Goal: Task Accomplishment & Management: Use online tool/utility

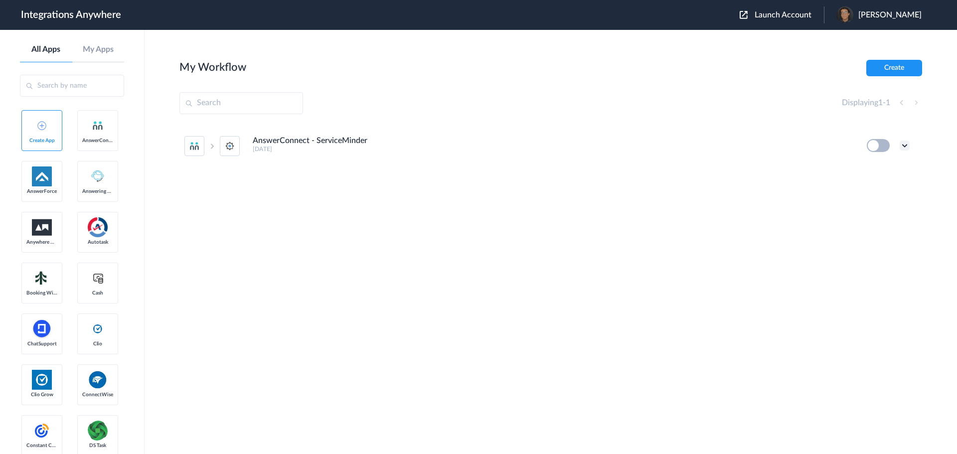
click at [906, 146] on icon at bounding box center [905, 146] width 10 height 10
click at [880, 186] on link "Task history" at bounding box center [876, 186] width 48 height 7
click at [904, 147] on icon at bounding box center [905, 146] width 10 height 10
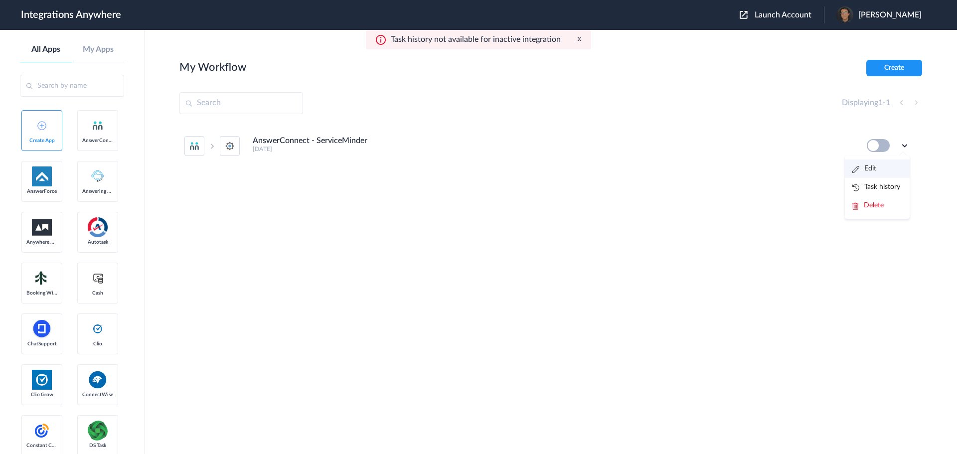
click at [874, 171] on link "Edit" at bounding box center [864, 168] width 24 height 7
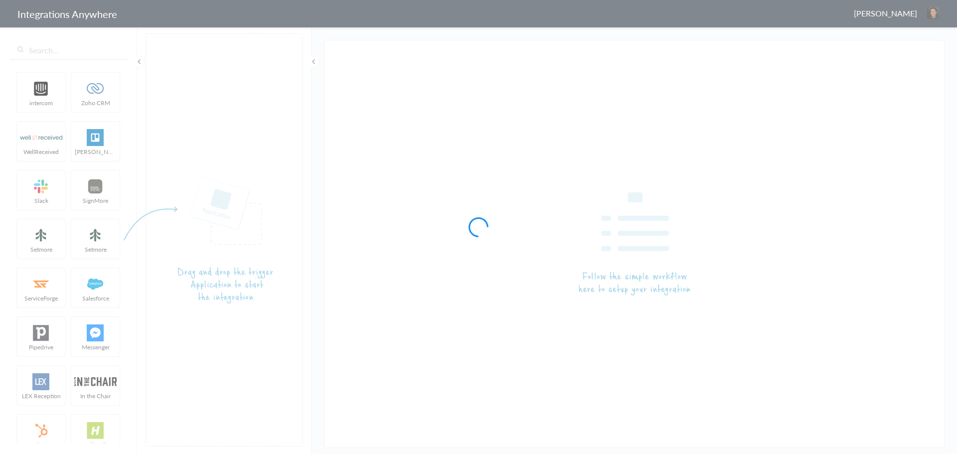
type input "AnswerConnect - ServiceMinder"
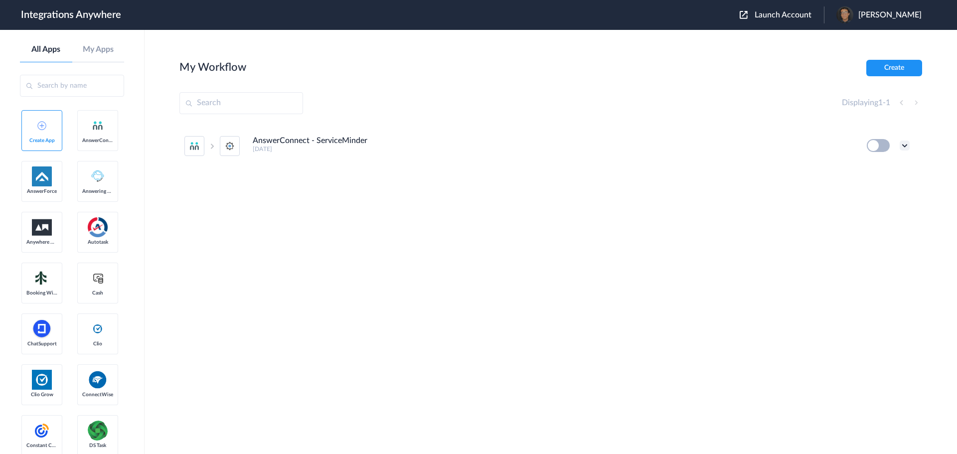
click at [906, 145] on icon at bounding box center [905, 146] width 10 height 10
click at [877, 164] on li "Edit" at bounding box center [877, 168] width 65 height 18
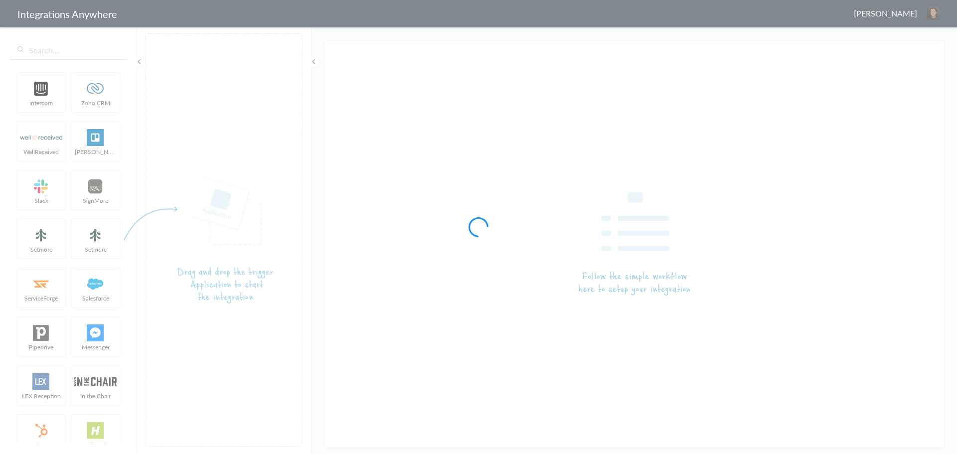
type input "AnswerConnect - ServiceMinder"
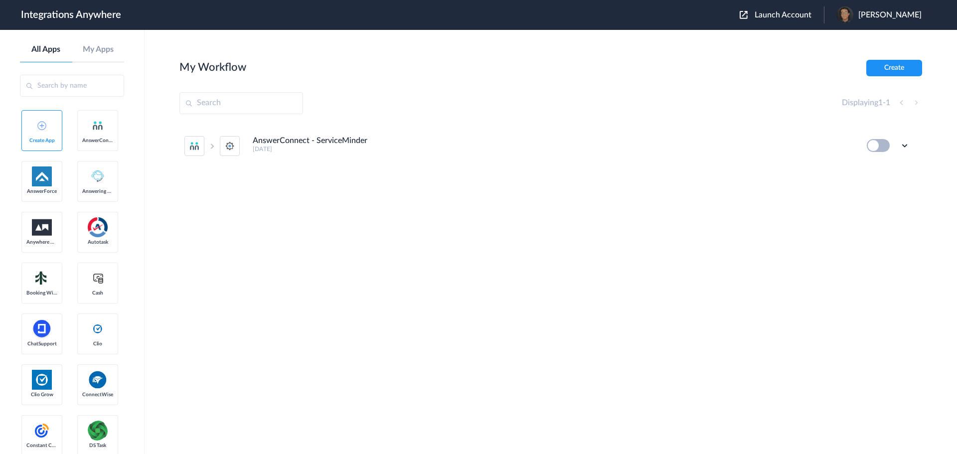
click at [763, 11] on span "Launch Account" at bounding box center [783, 15] width 57 height 8
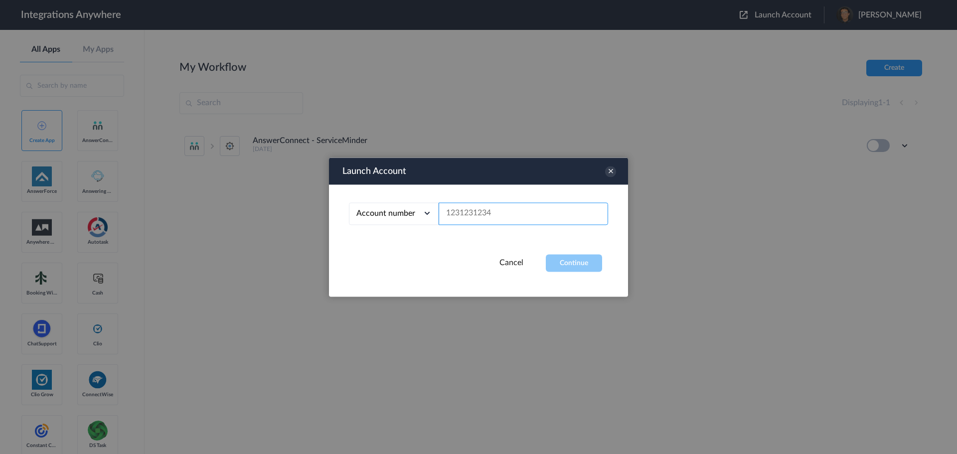
click at [502, 209] on input "text" at bounding box center [523, 213] width 169 height 22
paste input "2525854884"
type input "2525854884"
click at [565, 253] on div "Account number Account number Email address 2525854884" at bounding box center [478, 219] width 299 height 70
click at [565, 261] on button "Continue" at bounding box center [574, 262] width 56 height 17
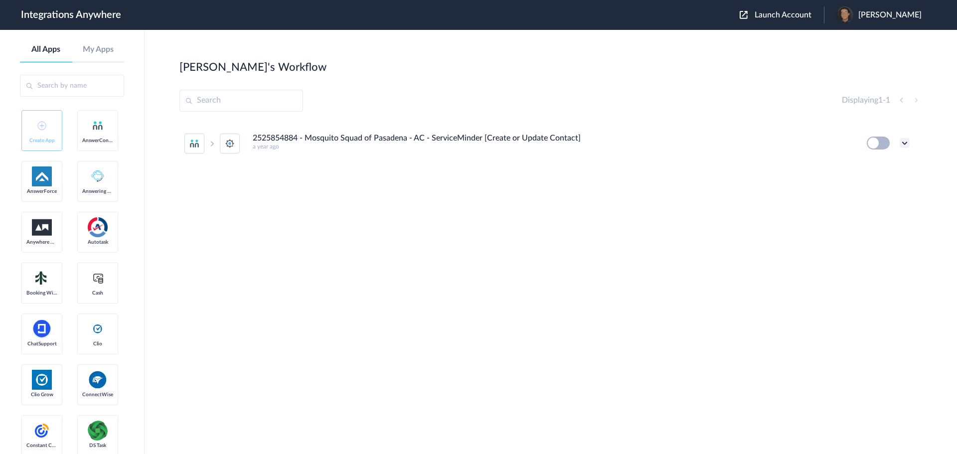
click at [905, 146] on icon at bounding box center [905, 143] width 10 height 10
click at [883, 168] on li "Edit" at bounding box center [877, 166] width 65 height 18
drag, startPoint x: 675, startPoint y: 142, endPoint x: 457, endPoint y: 136, distance: 218.4
click at [455, 136] on h4 "2525854884 - Mosquito Squad of Pasadena - AC - ServiceMinder [Create or Update …" at bounding box center [417, 138] width 328 height 9
click at [906, 139] on icon at bounding box center [905, 143] width 10 height 10
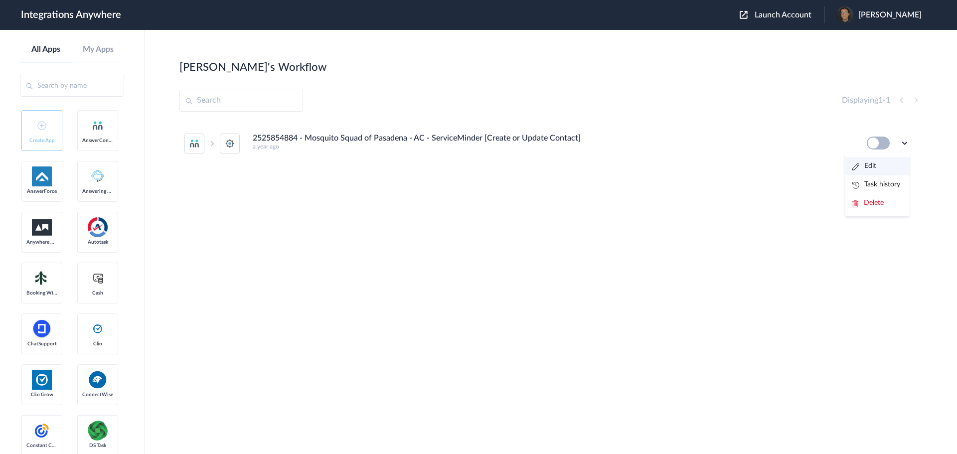
click at [884, 159] on li "Edit" at bounding box center [877, 166] width 65 height 18
click at [579, 259] on div "2525854884 - Mosquito Squad of Pasadena - AC - ServiceMinder [Create or Update …" at bounding box center [550, 197] width 743 height 150
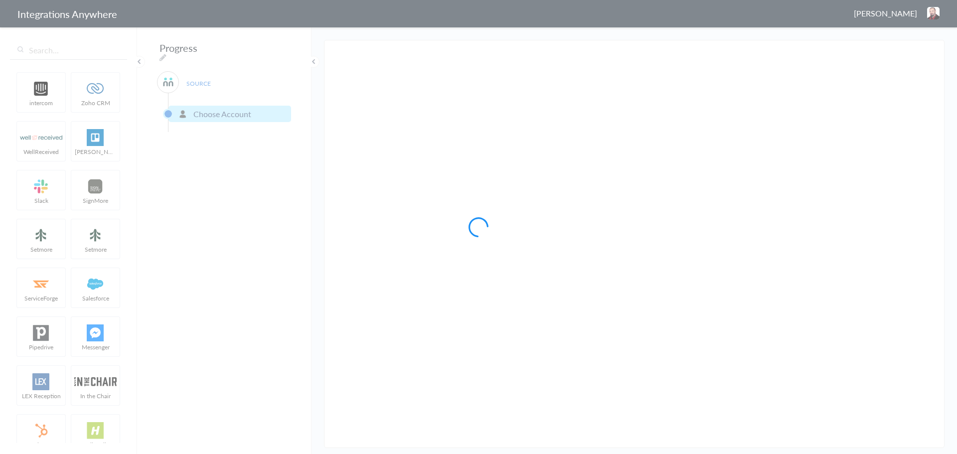
type input "2525854884 - Mosquito Squad of Pasadena - AC - ServiceMinder [Create or Update …"
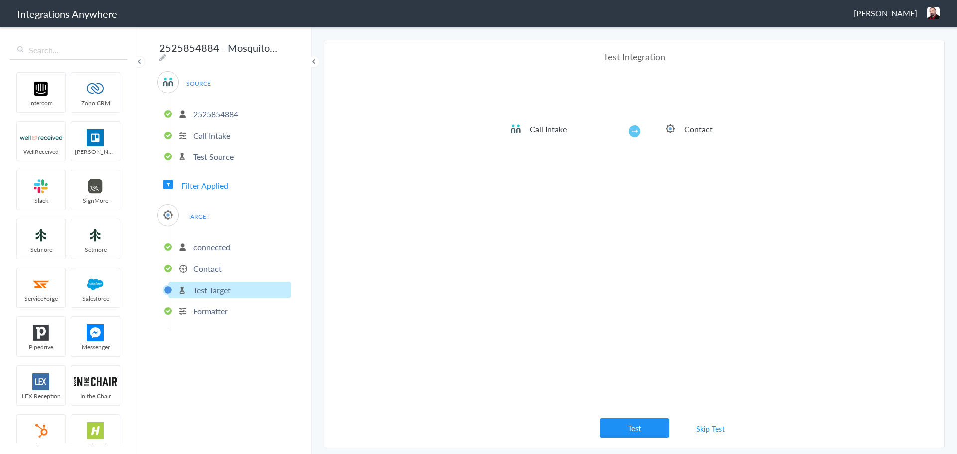
click at [203, 263] on p "Contact" at bounding box center [207, 268] width 28 height 11
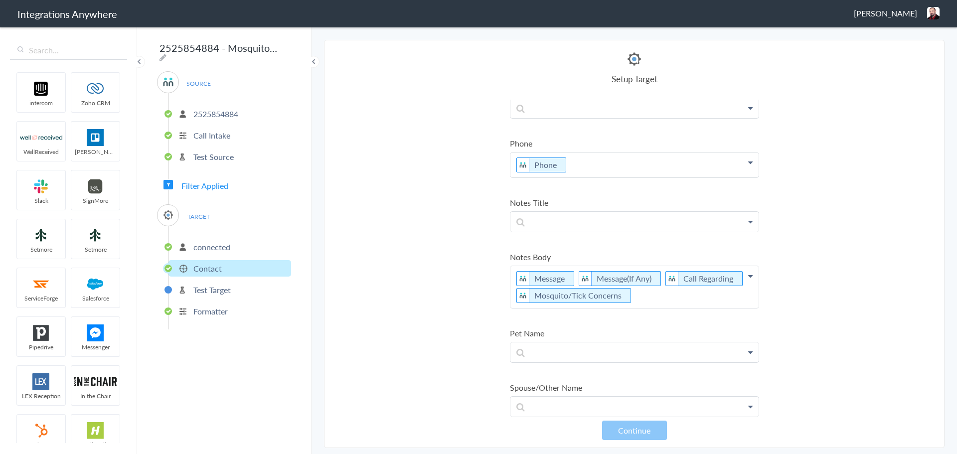
scroll to position [249, 0]
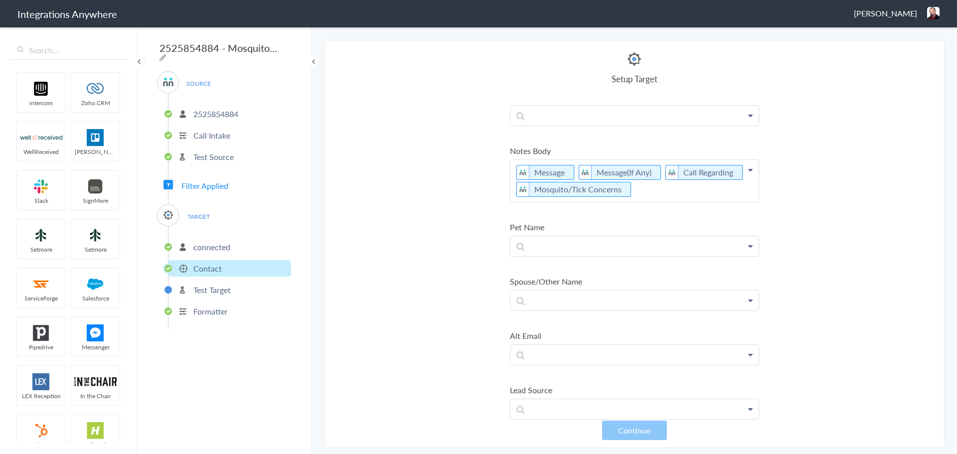
click at [244, 288] on li "Test Target" at bounding box center [229, 290] width 123 height 16
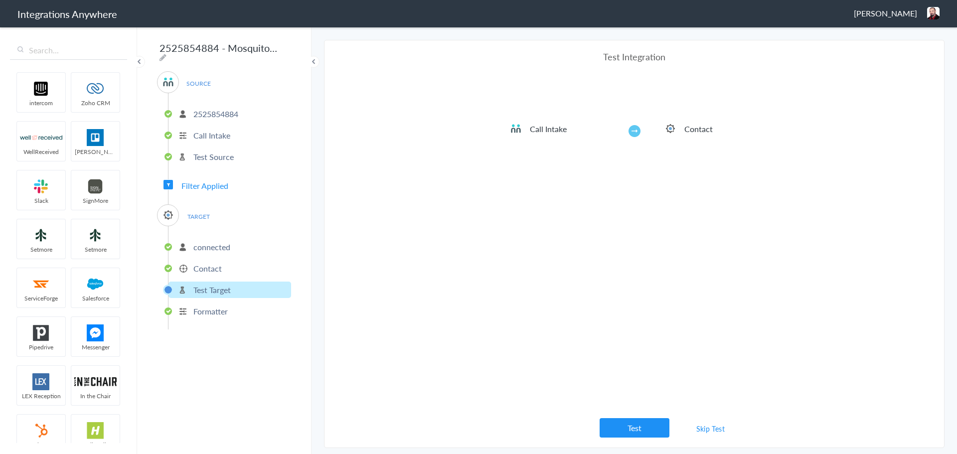
click at [211, 306] on p "Formatter" at bounding box center [210, 310] width 34 height 11
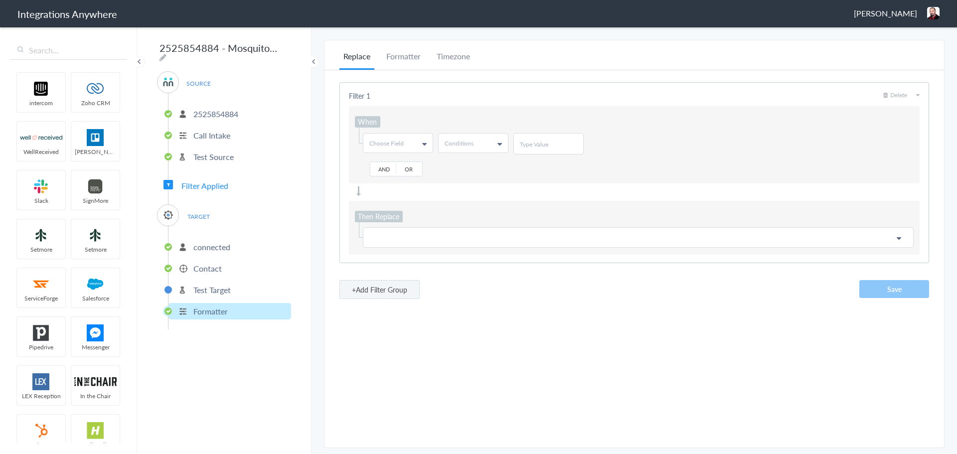
click at [205, 215] on span "TARGET" at bounding box center [198, 216] width 38 height 13
click at [210, 167] on ul "2525854884 Call Intake Test Source" at bounding box center [229, 134] width 123 height 82
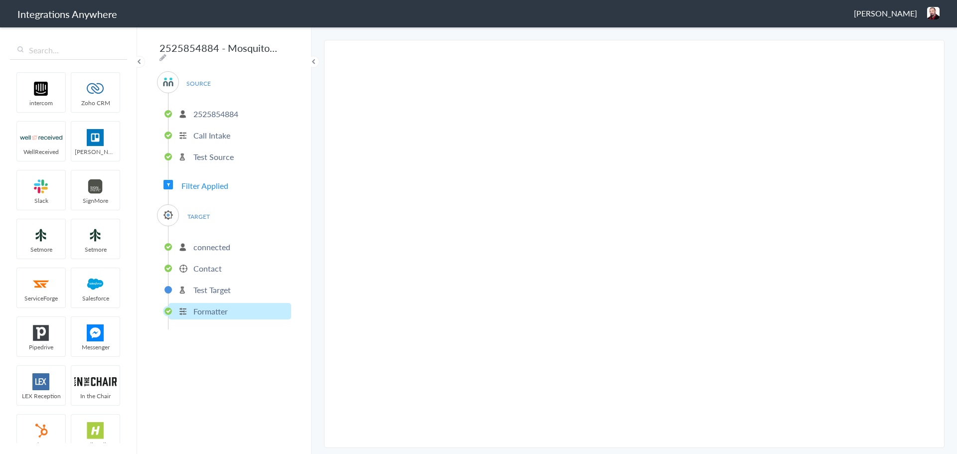
click at [210, 152] on p "Test Source" at bounding box center [213, 156] width 40 height 11
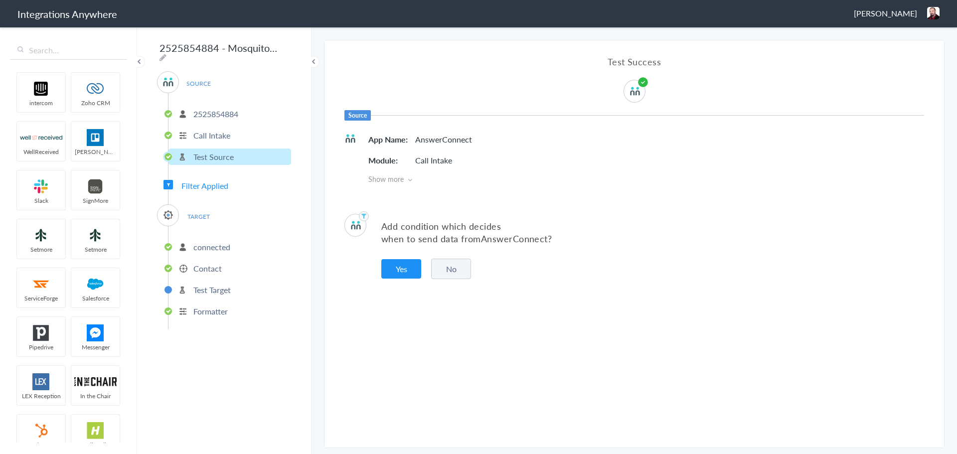
click at [209, 132] on p "Call Intake" at bounding box center [211, 135] width 37 height 11
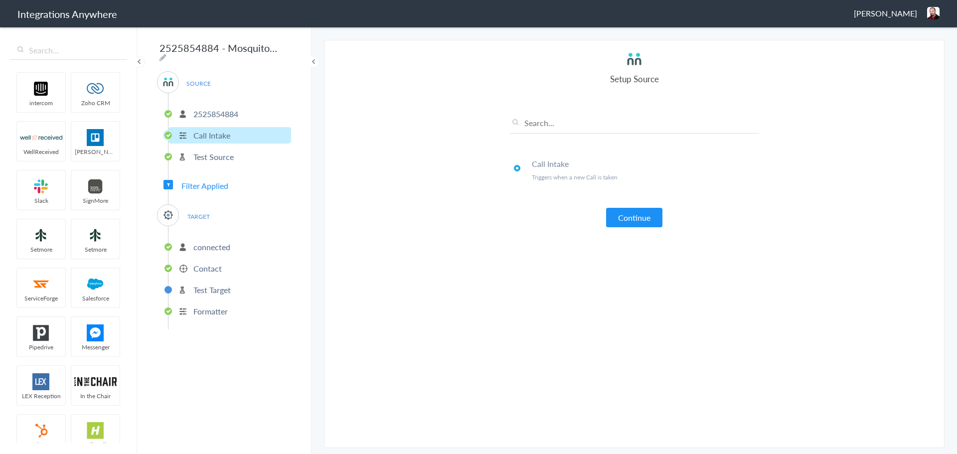
click at [209, 127] on li "Call Intake" at bounding box center [229, 135] width 123 height 16
click at [216, 108] on p "2525854884" at bounding box center [215, 113] width 45 height 11
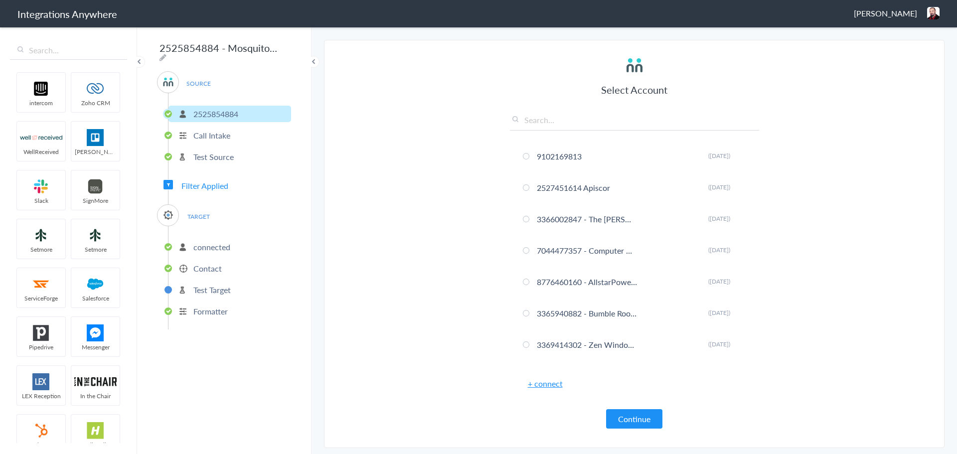
click at [200, 305] on p "Formatter" at bounding box center [210, 310] width 34 height 11
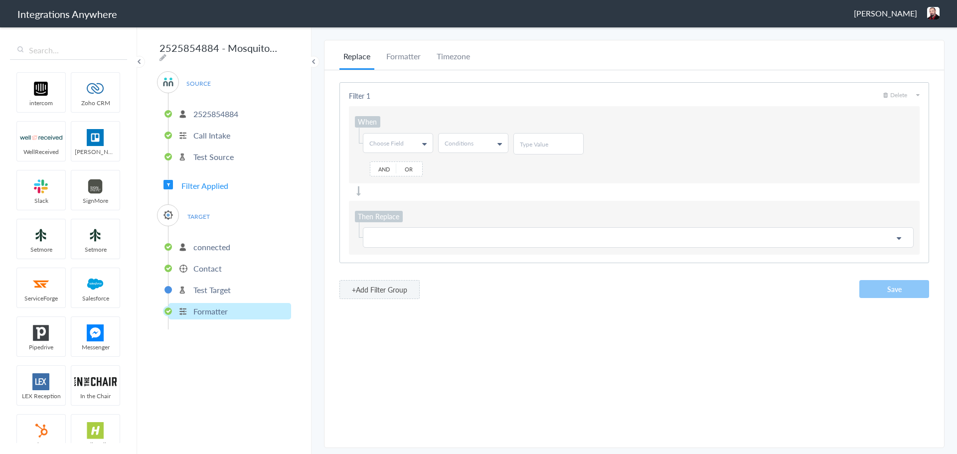
click at [213, 282] on li "Test Target" at bounding box center [229, 290] width 123 height 16
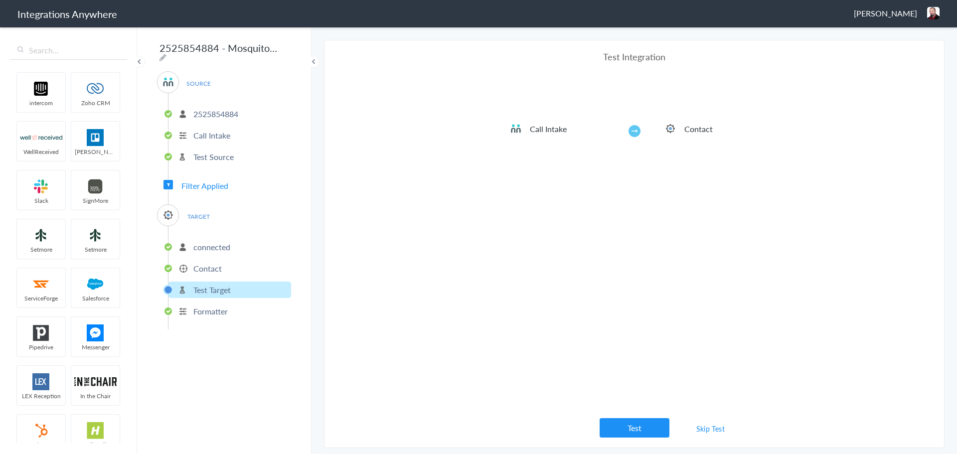
click at [213, 264] on p "Contact" at bounding box center [207, 268] width 28 height 11
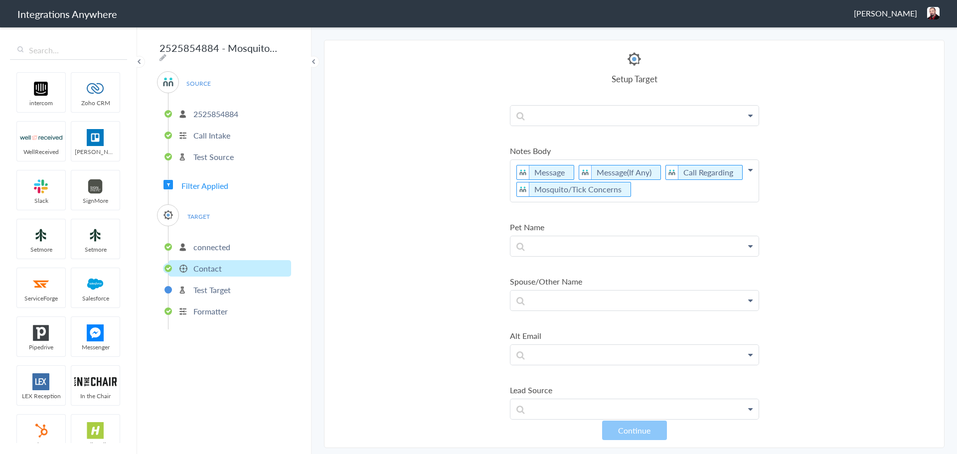
click at [213, 248] on p "connected" at bounding box center [211, 246] width 37 height 11
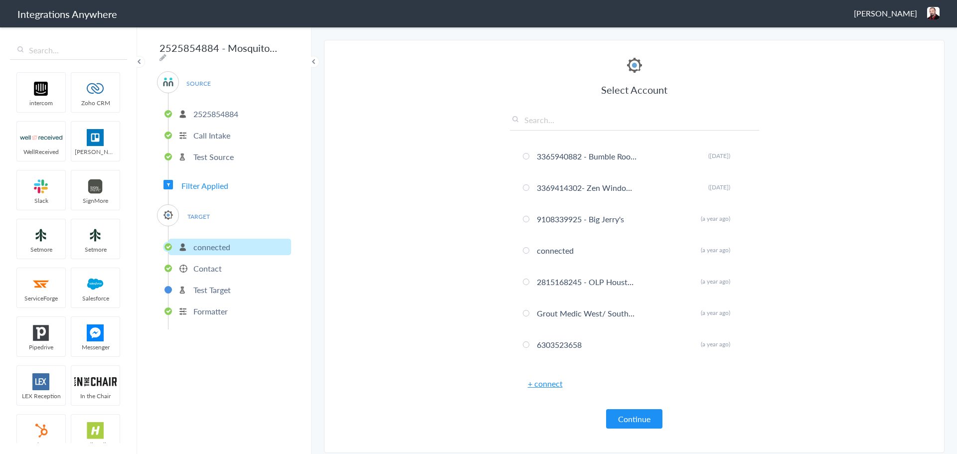
click at [201, 169] on ul "2525854884 Call Intake Test Source" at bounding box center [229, 134] width 123 height 82
click at [211, 151] on p "Test Source" at bounding box center [213, 156] width 40 height 11
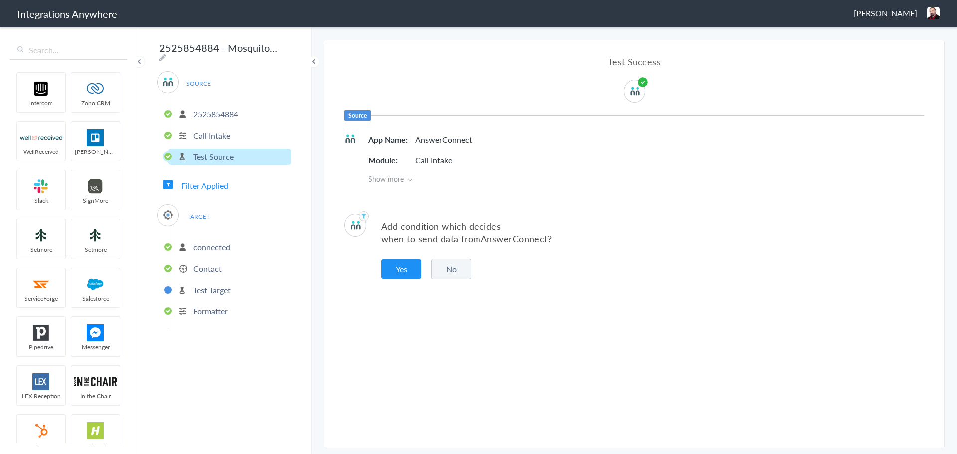
click at [216, 138] on li "Call Intake" at bounding box center [229, 135] width 123 height 16
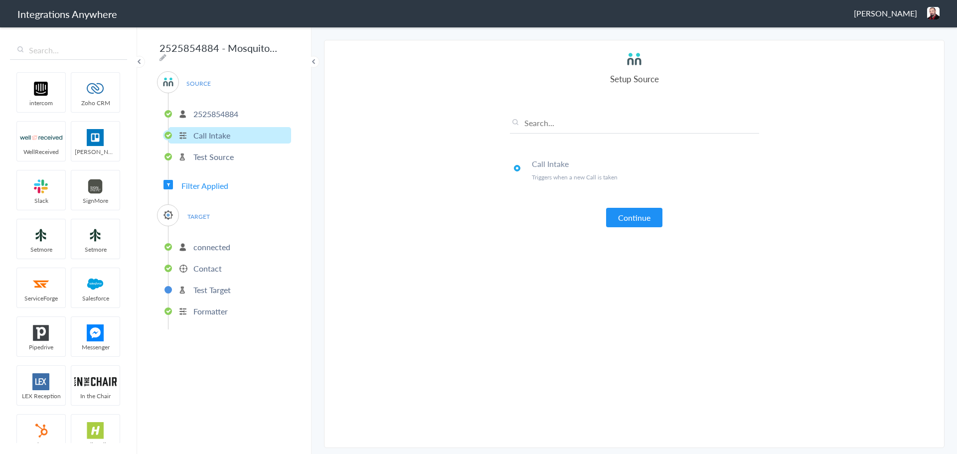
click at [312, 61] on span at bounding box center [313, 62] width 12 height 12
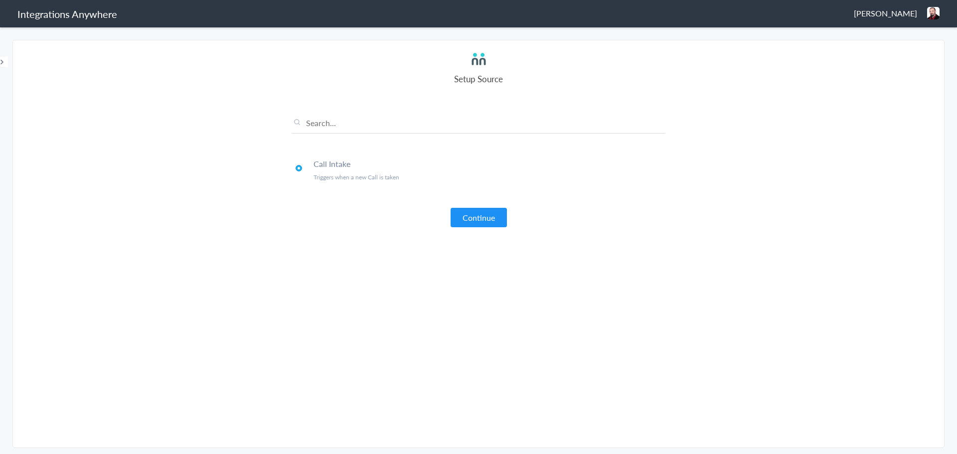
click at [1, 64] on span at bounding box center [2, 62] width 12 height 12
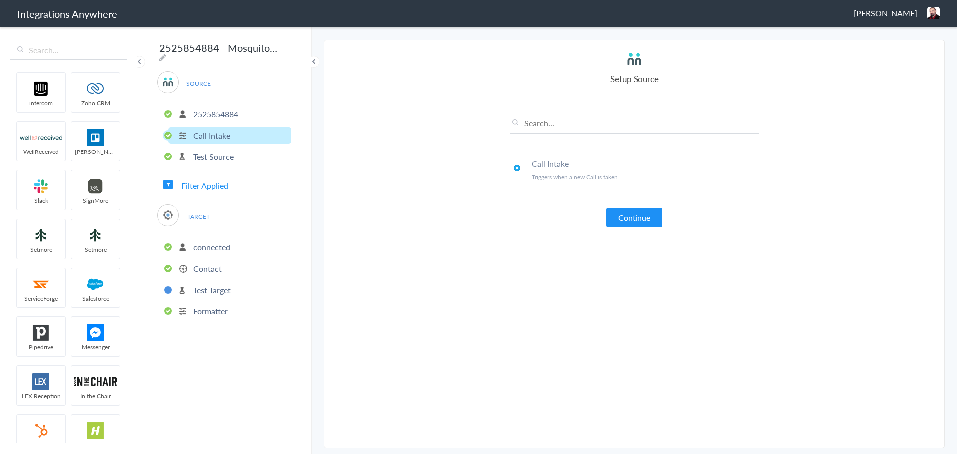
click at [146, 59] on div "2525854884 - Mosquito Squad of Pasadena - AC - ServiceMinder [Create or Update …" at bounding box center [224, 240] width 174 height 428
click at [140, 61] on span at bounding box center [139, 62] width 12 height 12
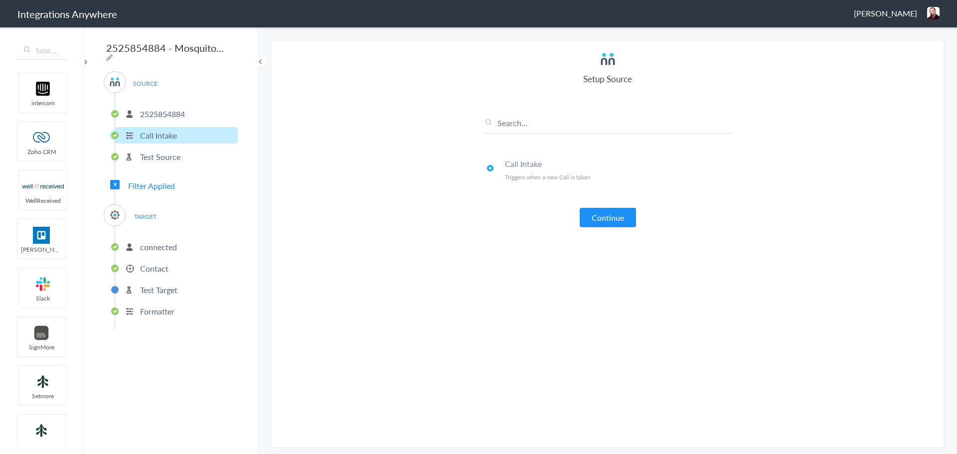
click at [257, 64] on span at bounding box center [260, 62] width 12 height 12
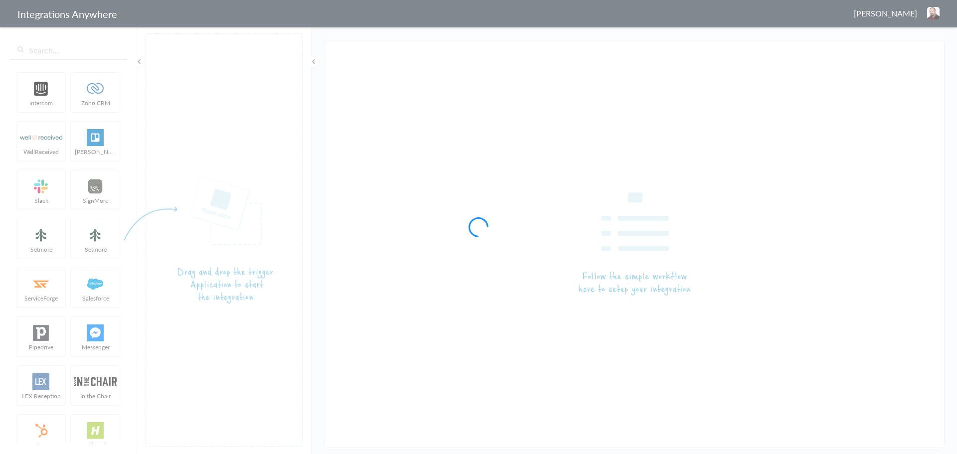
type input "2525854884 - Mosquito Squad of Pasadena - AC - ServiceMinder [Create or Update …"
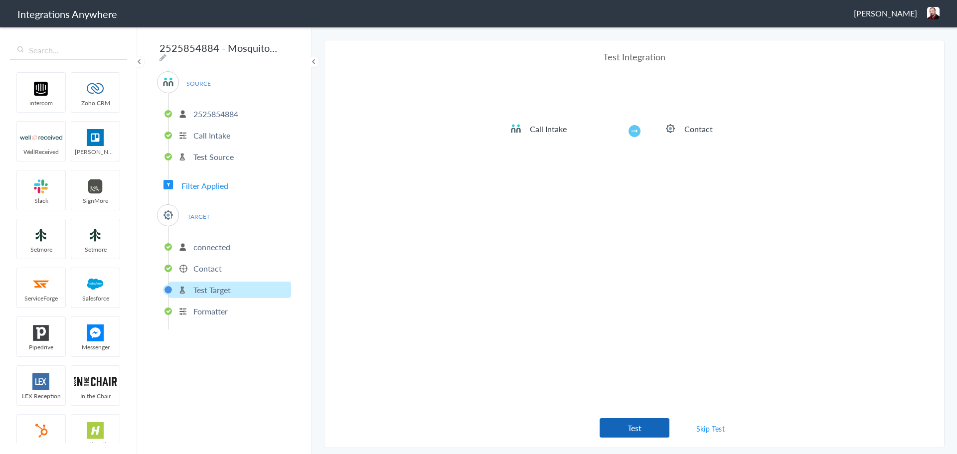
click at [634, 425] on button "Test" at bounding box center [635, 427] width 70 height 19
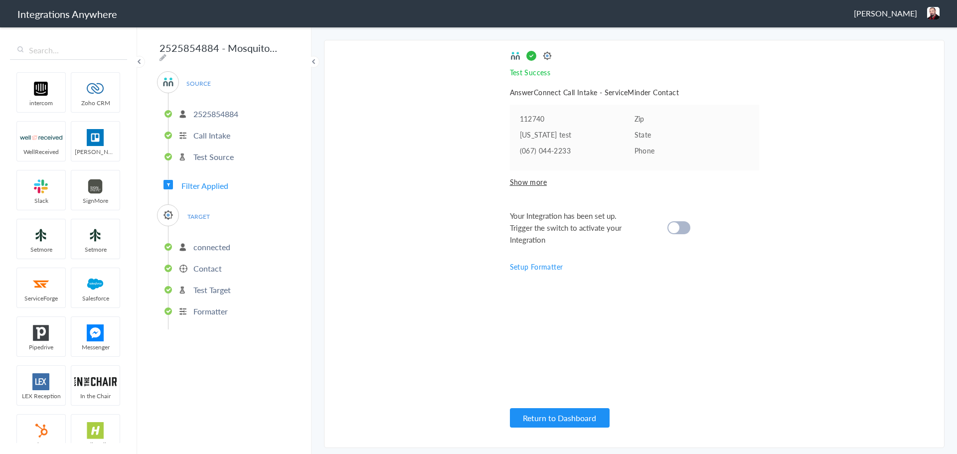
click at [218, 183] on span "Filter Applied" at bounding box center [204, 185] width 47 height 11
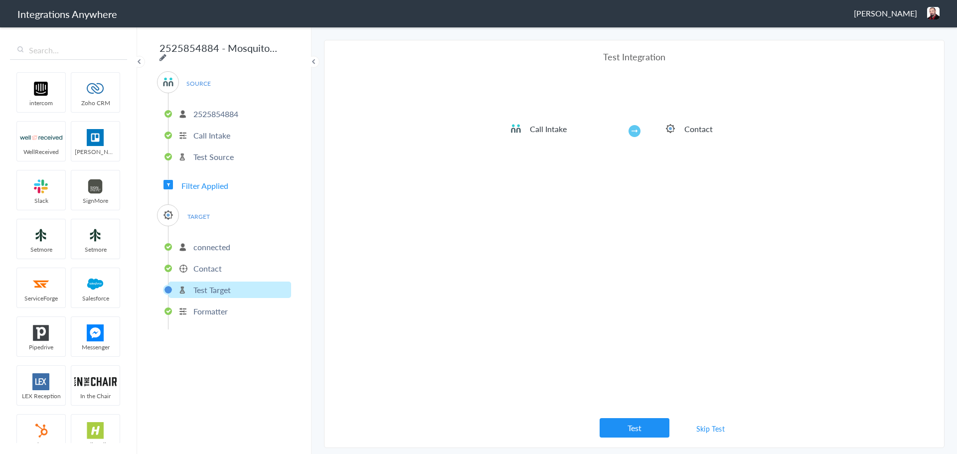
click at [166, 53] on icon at bounding box center [162, 57] width 7 height 8
click at [223, 49] on input "2525854884 - Mosquito Squad of Pasadena - AC - ServiceMinder [Create or Update …" at bounding box center [218, 47] width 123 height 19
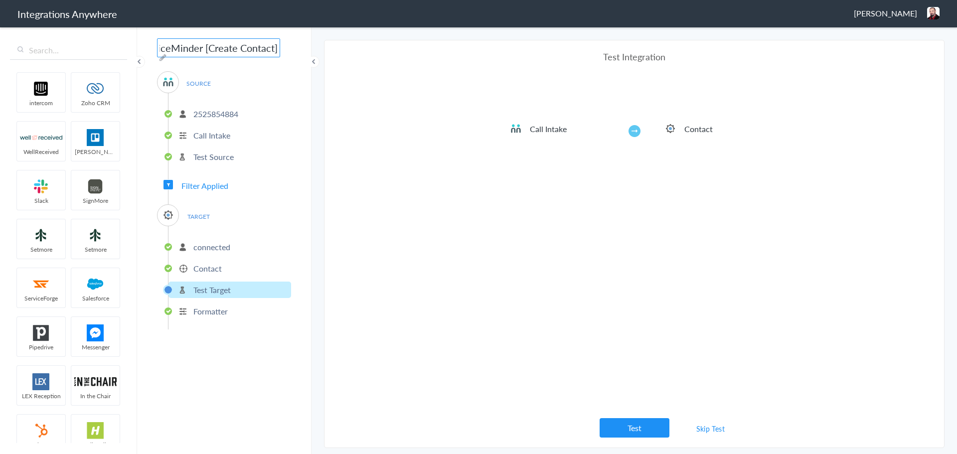
type input "2525854884 - Mosquito Squad of Pasadena - AC - ServiceMinder [Create Contact]"
click at [270, 82] on div "SOURCE 2525854884 Call Intake Test Source" at bounding box center [224, 123] width 134 height 104
click at [621, 428] on button "Test" at bounding box center [635, 427] width 70 height 19
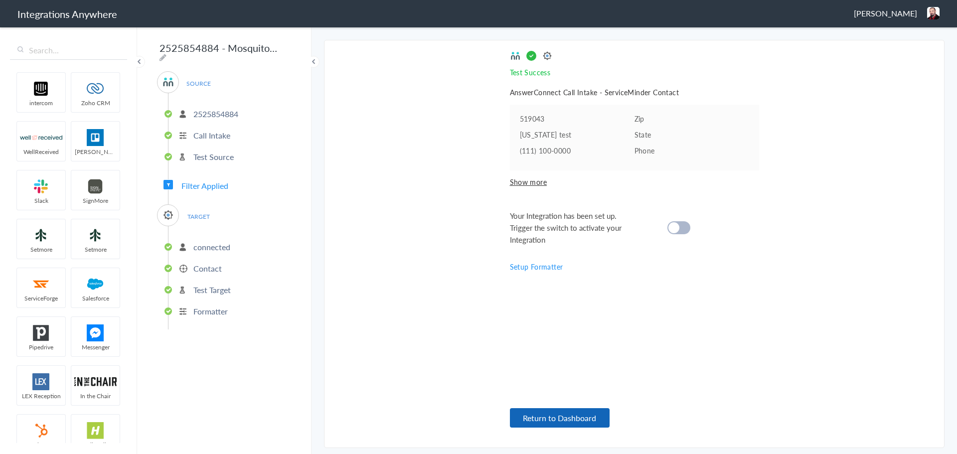
click at [562, 410] on button "Return to Dashboard" at bounding box center [560, 417] width 100 height 19
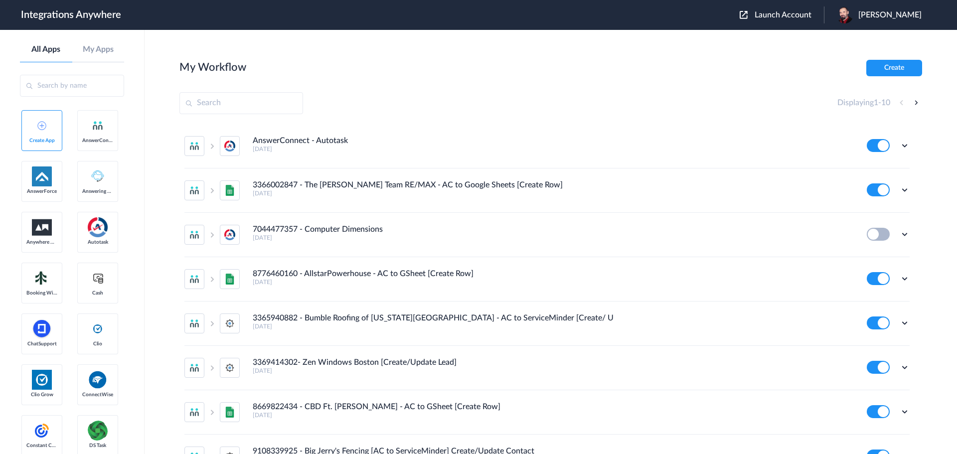
click at [779, 8] on div "Launch Account [PERSON_NAME] My Account Logout" at bounding box center [836, 14] width 192 height 17
click at [779, 13] on span "Launch Account" at bounding box center [783, 15] width 57 height 8
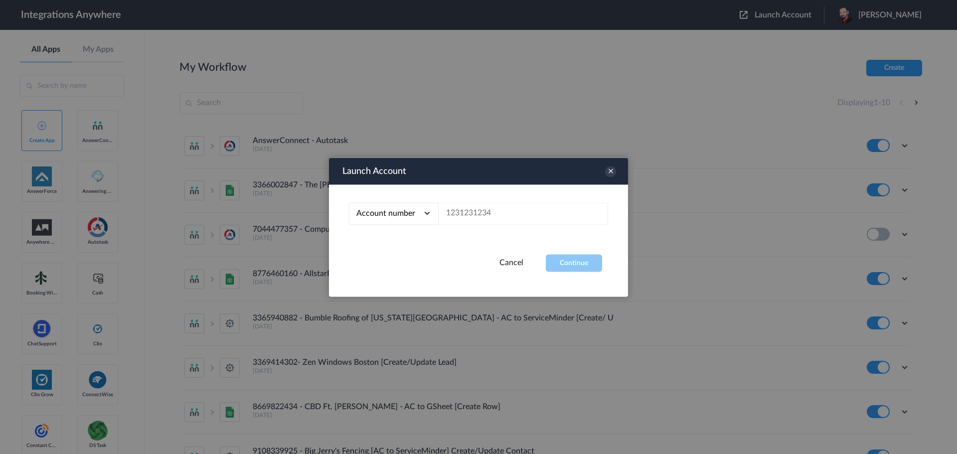
click at [572, 204] on div "Account number Account number Email address" at bounding box center [478, 219] width 299 height 70
click at [566, 207] on input "text" at bounding box center [523, 213] width 169 height 22
paste input "2525854884"
type input "2525854884"
click at [580, 263] on button "Continue" at bounding box center [574, 262] width 56 height 17
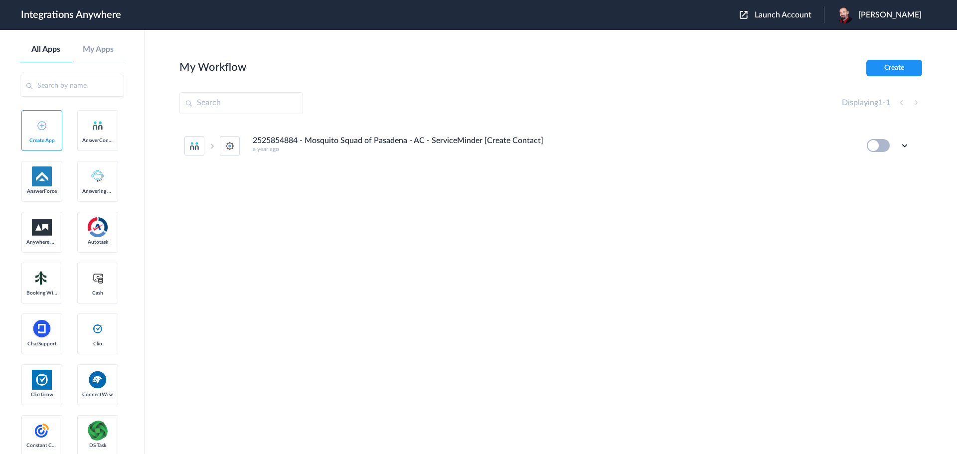
click at [872, 145] on button at bounding box center [878, 145] width 23 height 13
click at [875, 149] on button at bounding box center [878, 145] width 23 height 13
click at [903, 147] on icon at bounding box center [905, 146] width 10 height 10
click at [873, 150] on button at bounding box center [878, 145] width 23 height 13
click at [876, 150] on button at bounding box center [878, 145] width 23 height 13
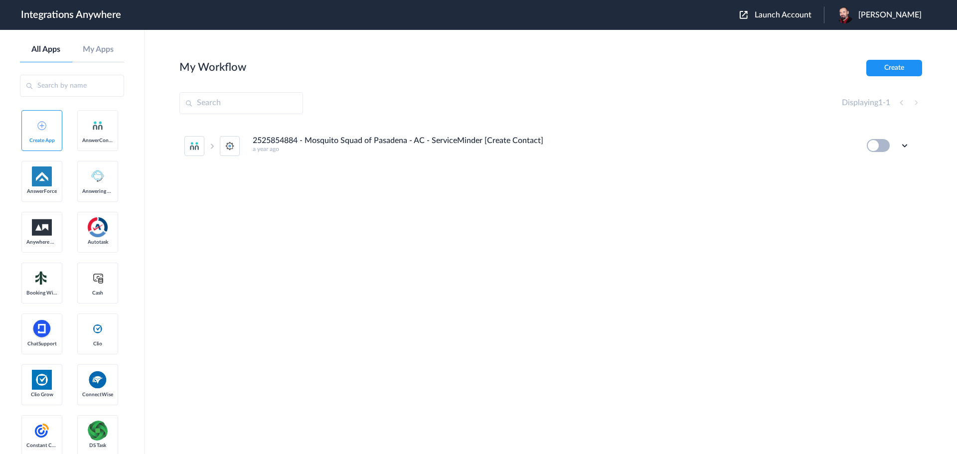
click at [876, 149] on button at bounding box center [878, 145] width 23 height 13
click at [906, 143] on icon at bounding box center [905, 146] width 10 height 10
click at [881, 165] on li "Edit" at bounding box center [877, 168] width 65 height 18
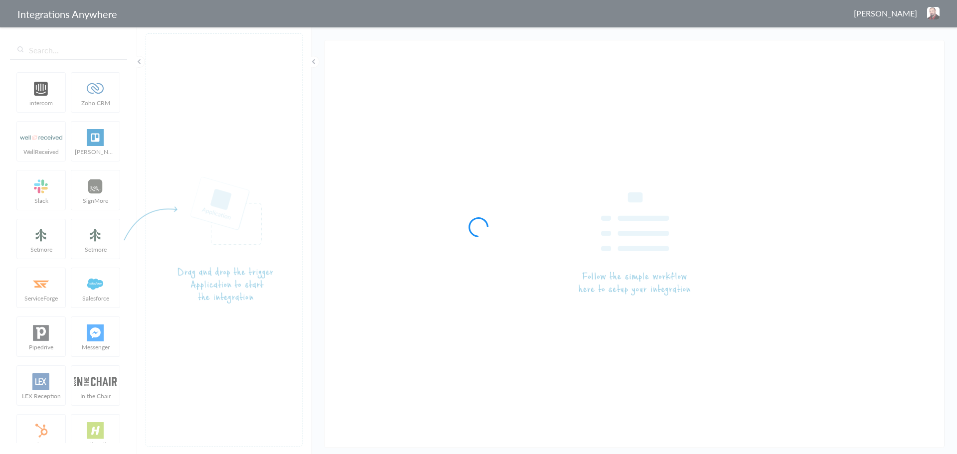
type input "2525854884 - Mosquito Squad of Pasadena - AC - ServiceMinder [Create Contact]"
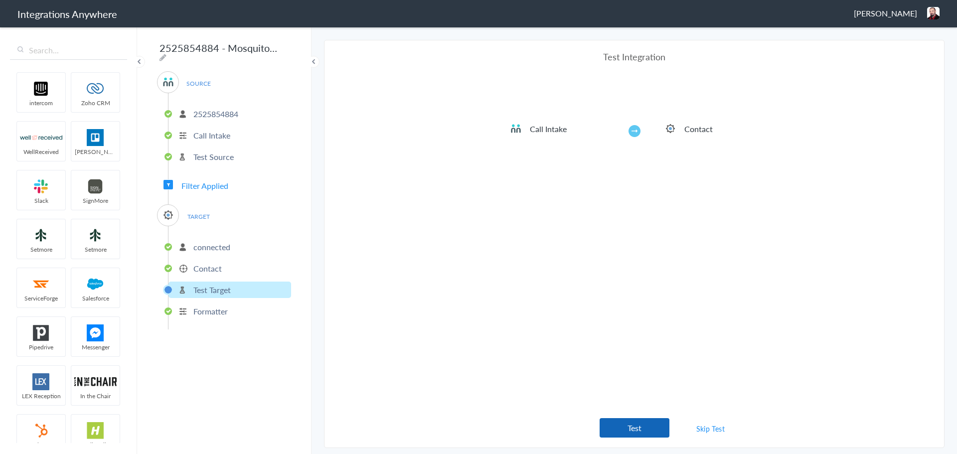
click at [634, 423] on button "Test" at bounding box center [635, 427] width 70 height 19
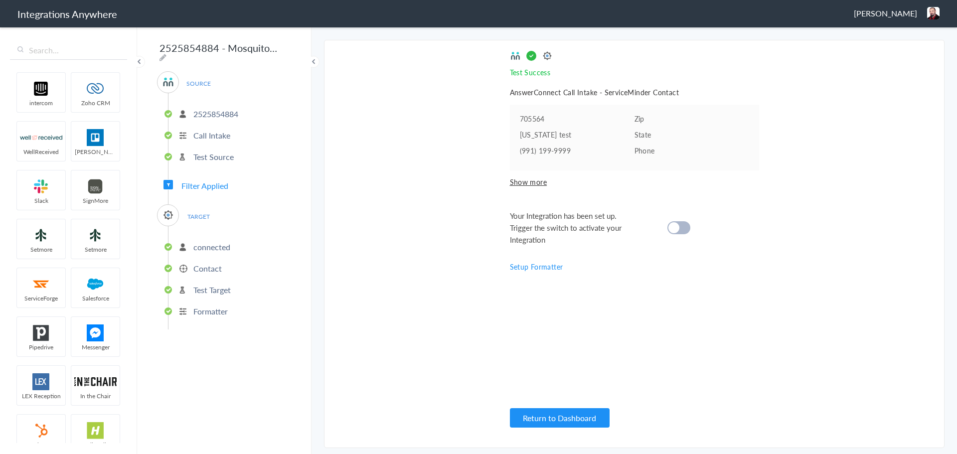
click at [679, 225] on div at bounding box center [678, 227] width 23 height 13
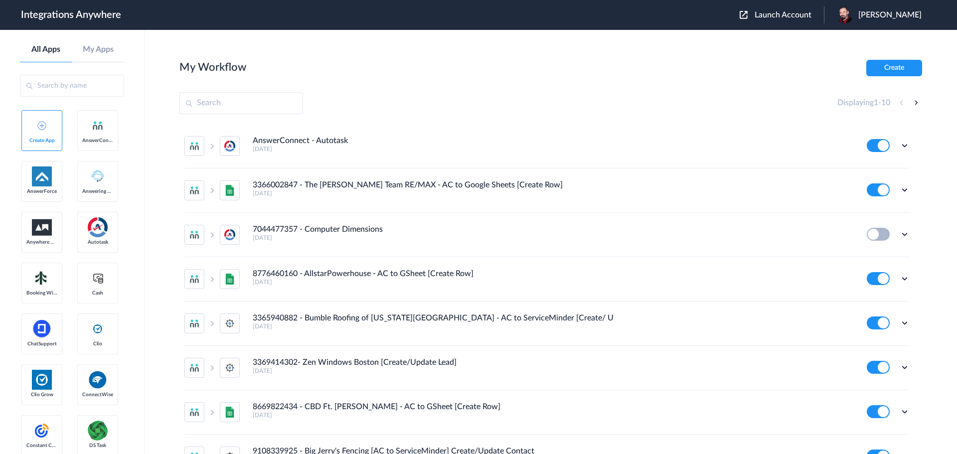
click at [777, 17] on button "Launch Account" at bounding box center [782, 14] width 84 height 9
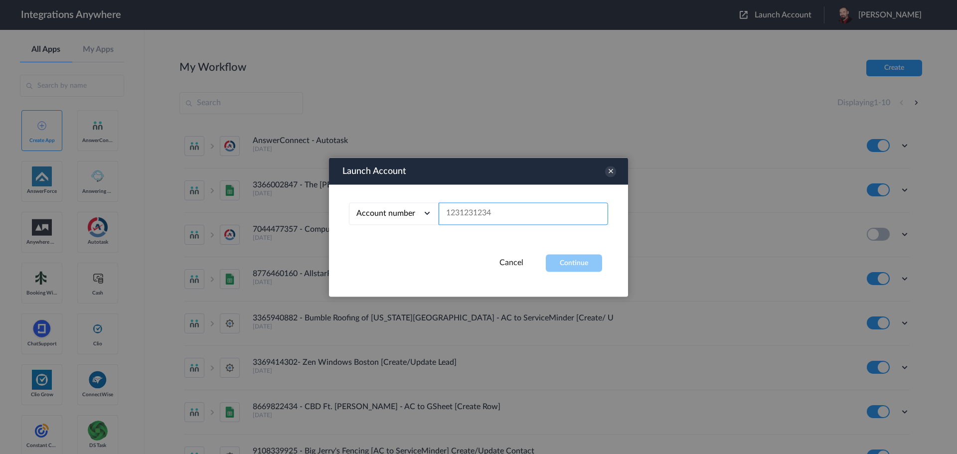
click at [493, 216] on input "text" at bounding box center [523, 213] width 169 height 22
paste input "2525854884"
type input "2525854884"
click at [563, 257] on button "Continue" at bounding box center [574, 262] width 56 height 17
